Goal: Task Accomplishment & Management: Use online tool/utility

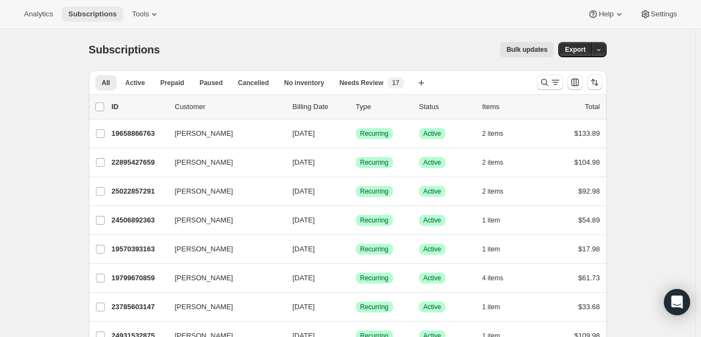
click at [106, 10] on span "Subscriptions" at bounding box center [92, 14] width 49 height 9
click at [125, 13] on button "Tools" at bounding box center [145, 14] width 41 height 15
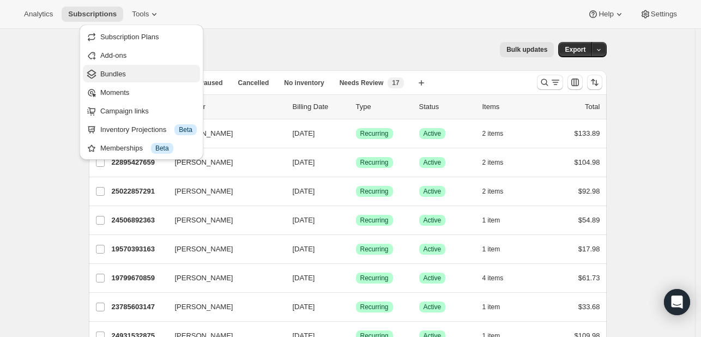
click at [126, 74] on span "Bundles" at bounding box center [148, 74] width 96 height 11
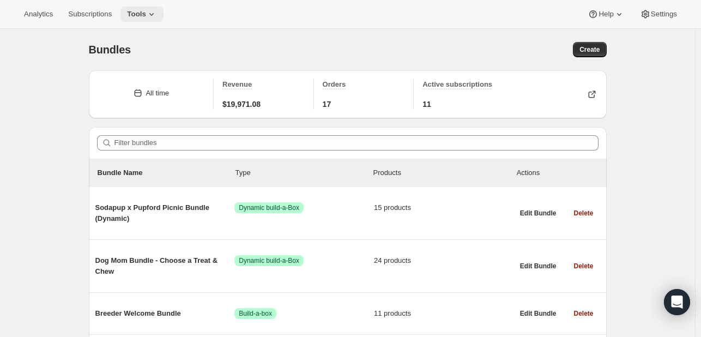
click at [139, 11] on span "Tools" at bounding box center [136, 14] width 19 height 9
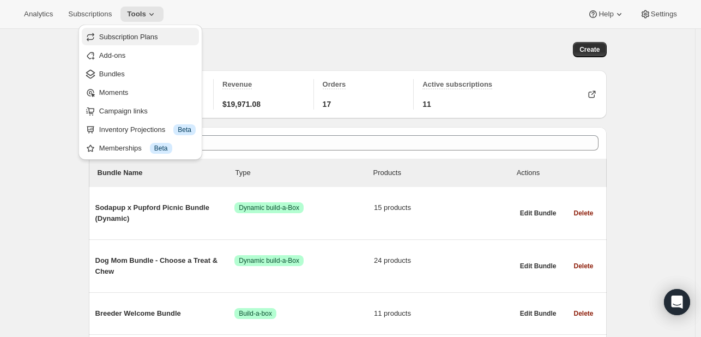
click at [147, 43] on button "Subscription Plans" at bounding box center [140, 36] width 117 height 17
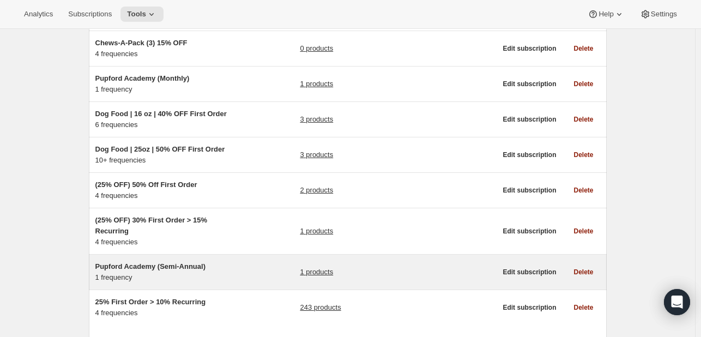
scroll to position [227, 0]
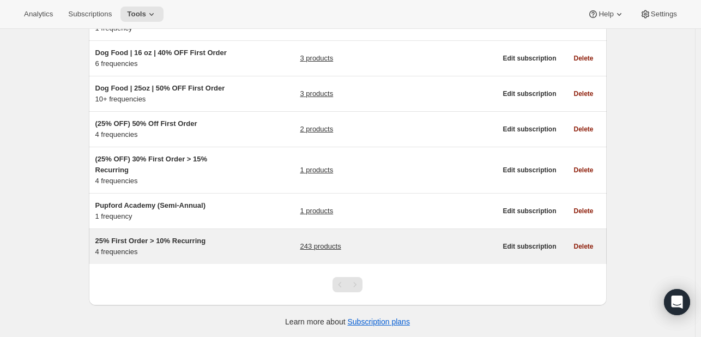
click at [183, 239] on span "25% First Order > 10% Recurring" at bounding box center [150, 241] width 111 height 8
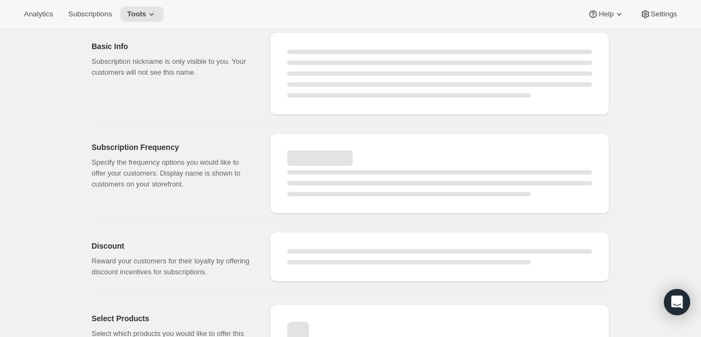
select select "WEEK"
select select "MONTH"
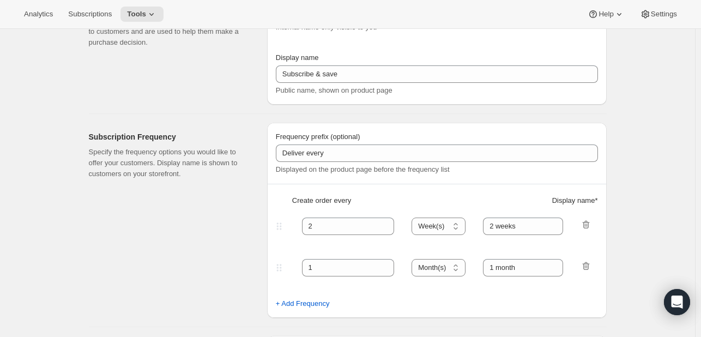
type input "25% First Order > 10% Recurring"
type input "Subscribe & Save"
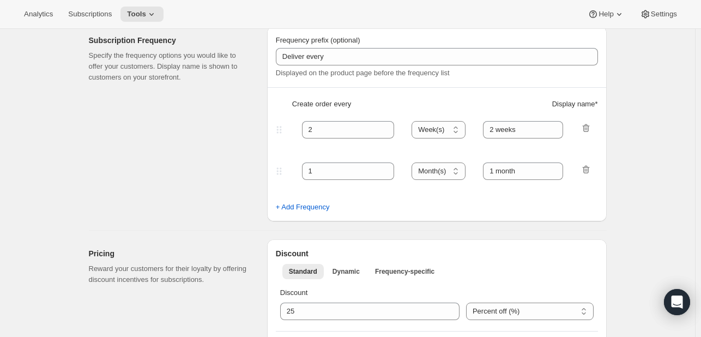
select select "WEEK"
select select "MONTH"
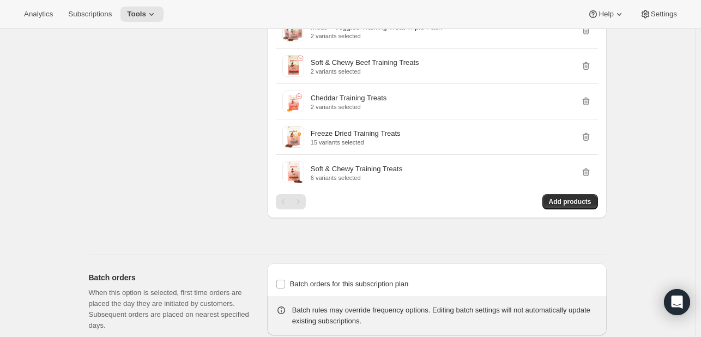
scroll to position [4078, 0]
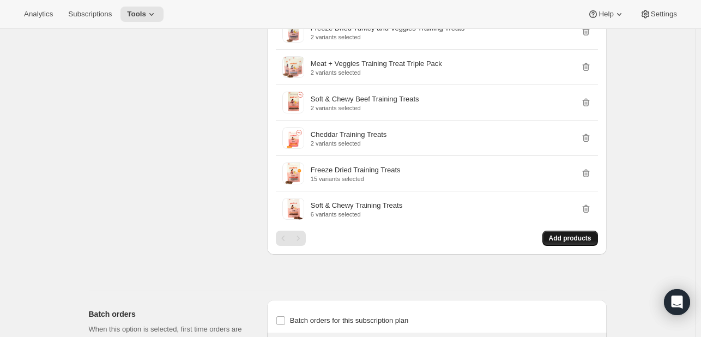
click at [591, 234] on span "Add products" at bounding box center [570, 238] width 43 height 9
